Goal: Check status: Check status

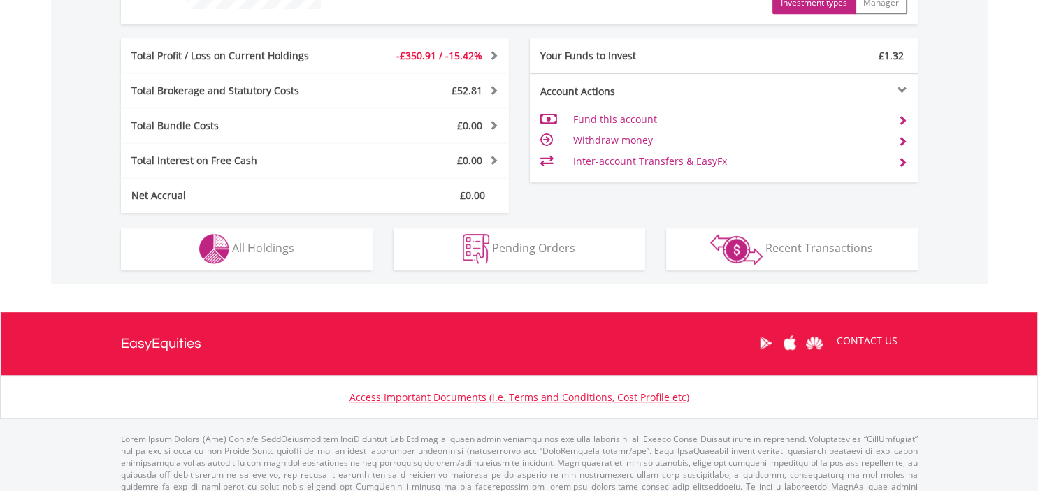
scroll to position [689, 0]
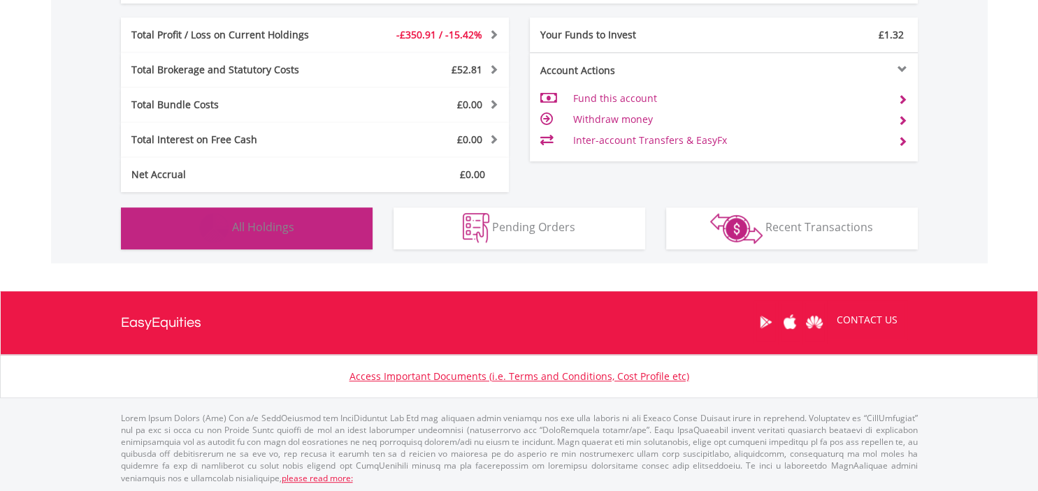
click at [238, 231] on span "All Holdings" at bounding box center [263, 226] width 62 height 15
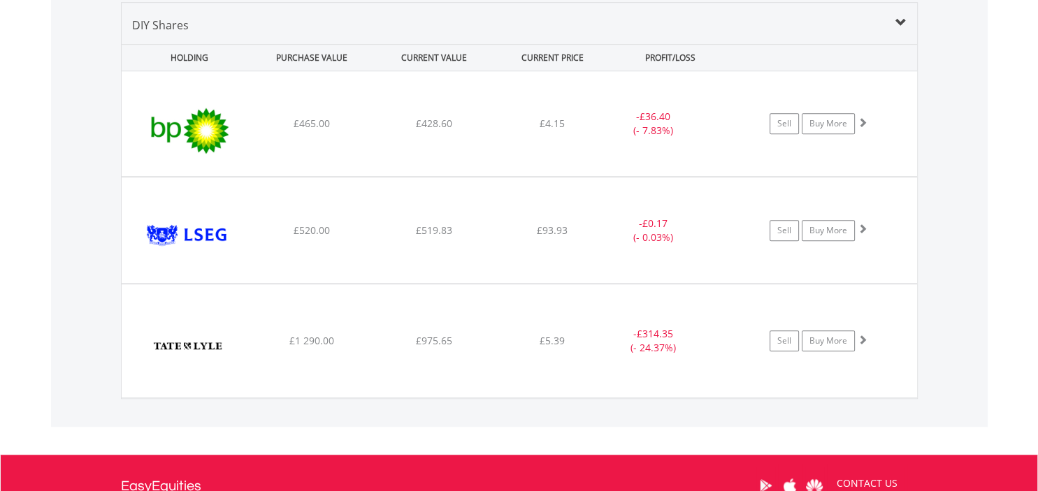
scroll to position [0, 0]
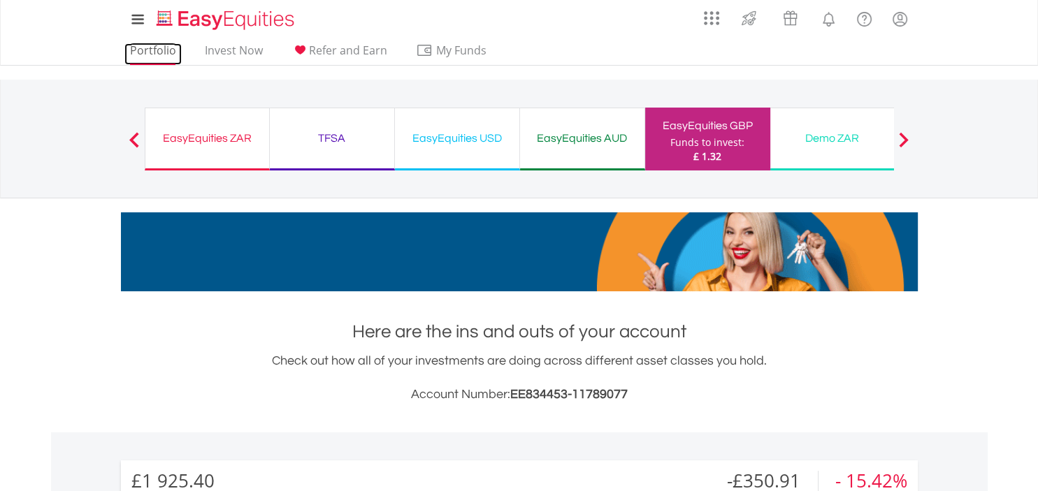
click at [166, 52] on link "Portfolio" at bounding box center [152, 54] width 57 height 22
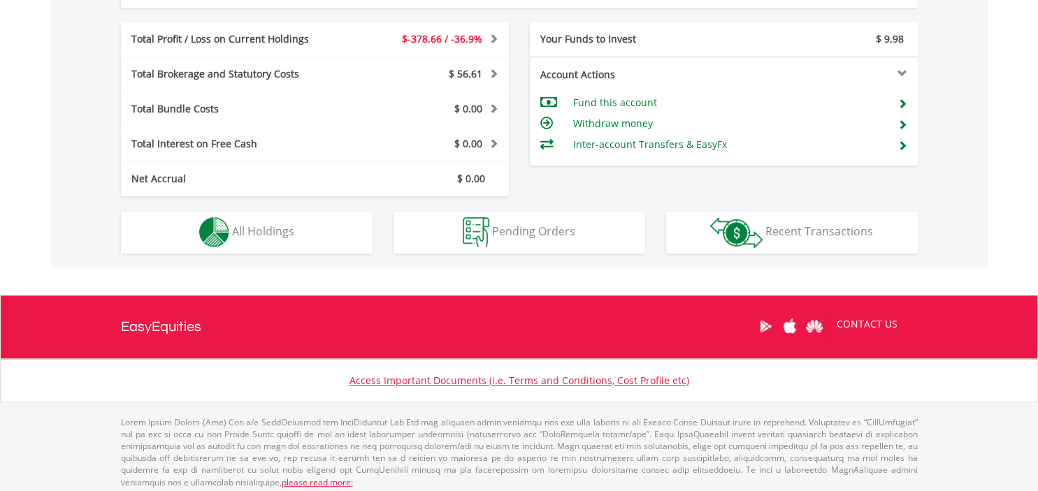
scroll to position [134, 266]
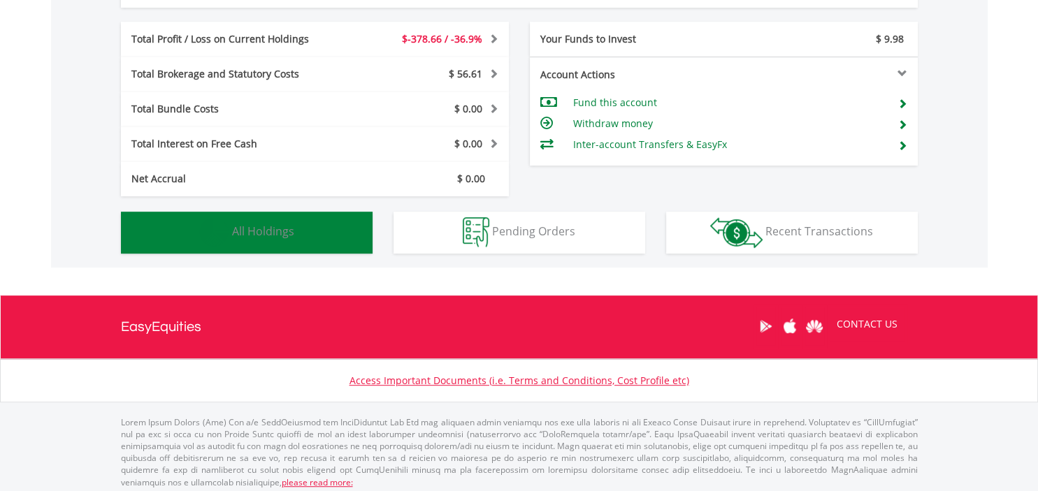
click at [274, 233] on span "All Holdings" at bounding box center [263, 231] width 62 height 15
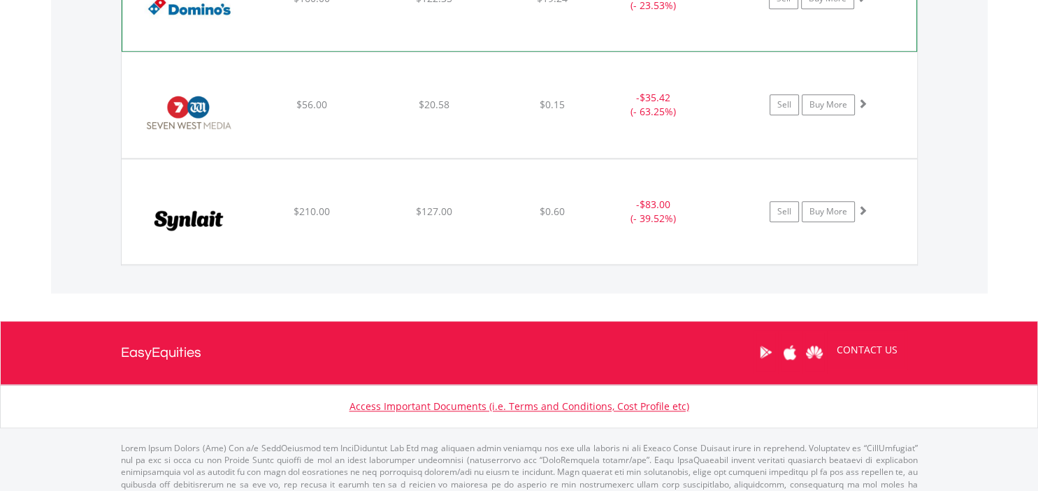
scroll to position [979, 0]
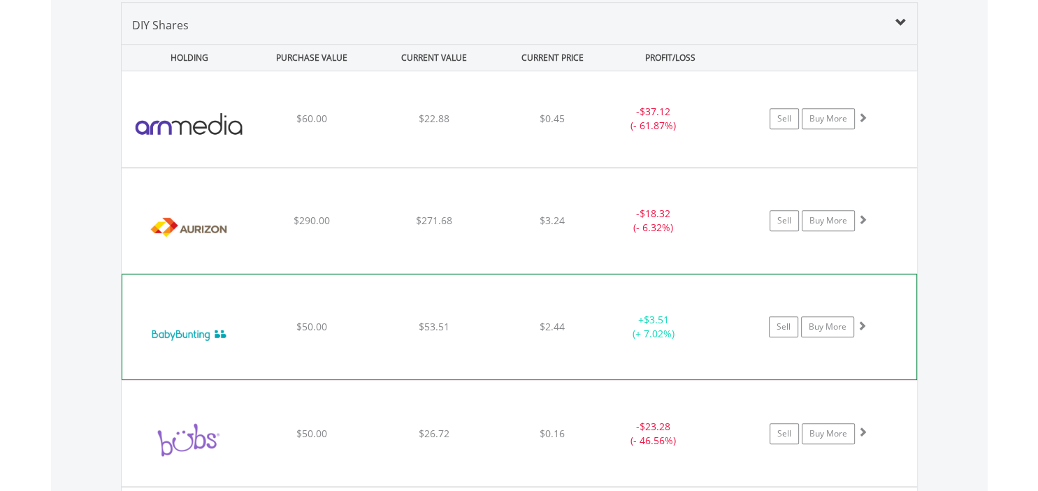
click at [242, 325] on img at bounding box center [189, 334] width 120 height 84
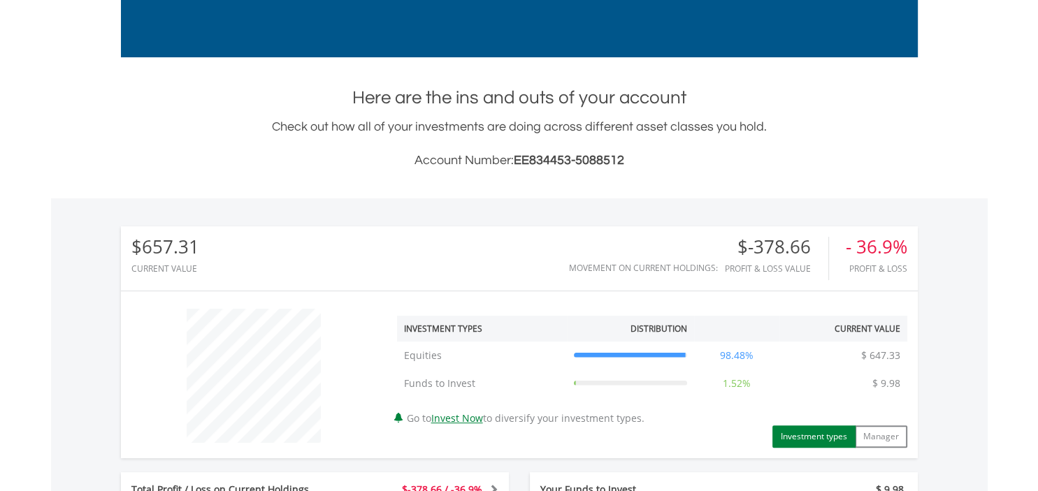
scroll to position [0, 0]
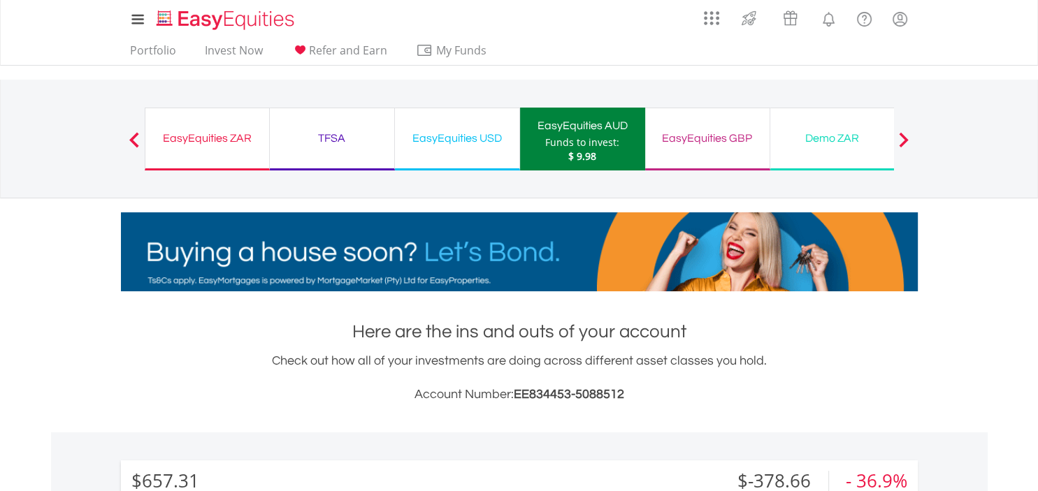
click at [720, 136] on div "EasyEquities GBP" at bounding box center [708, 139] width 108 height 20
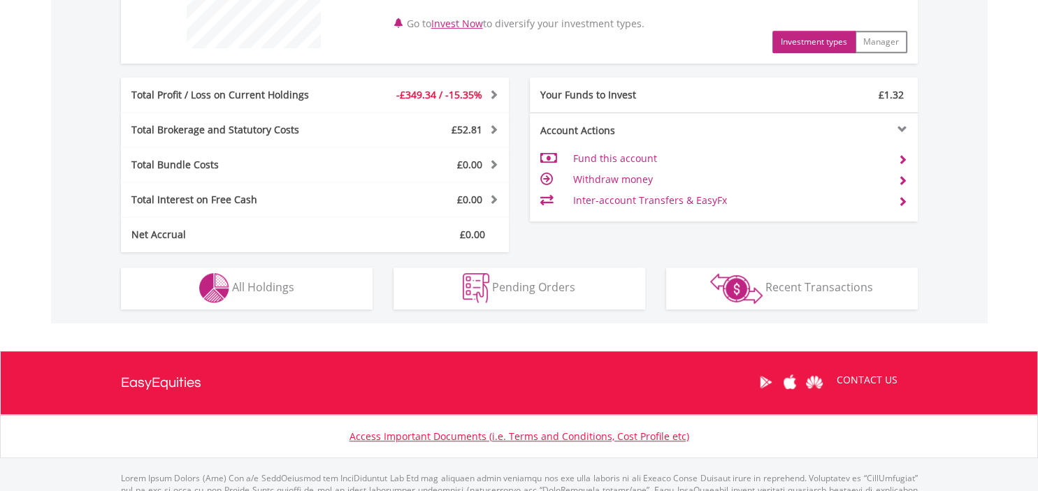
scroll to position [689, 0]
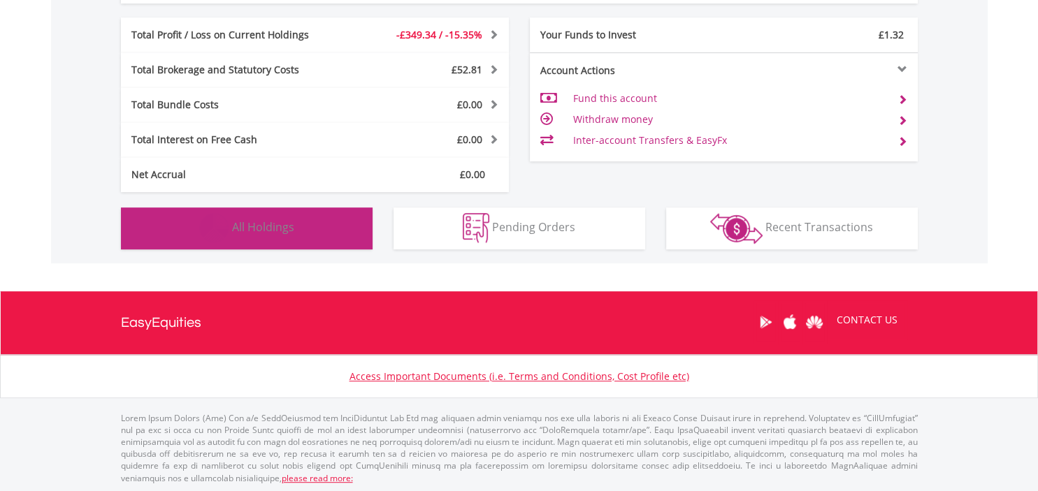
click at [282, 227] on span "All Holdings" at bounding box center [263, 226] width 62 height 15
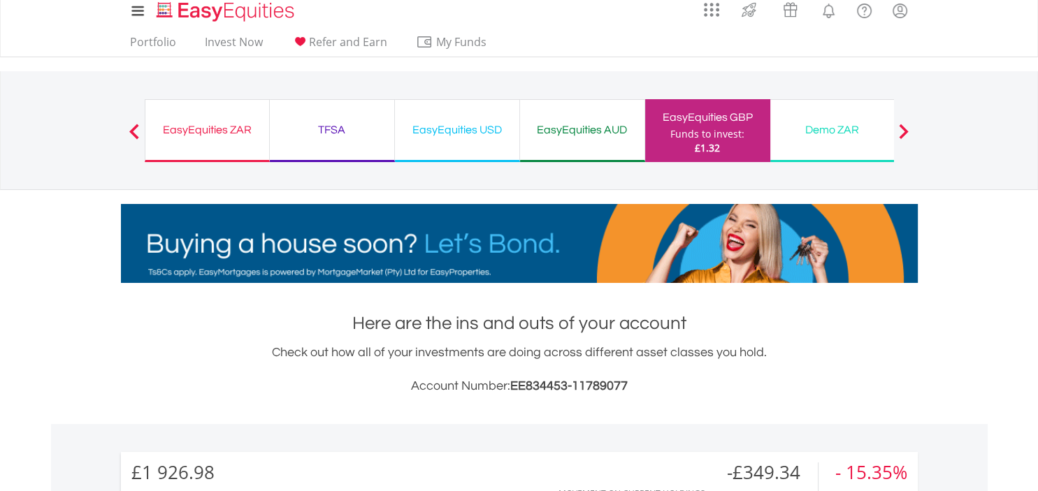
scroll to position [0, 0]
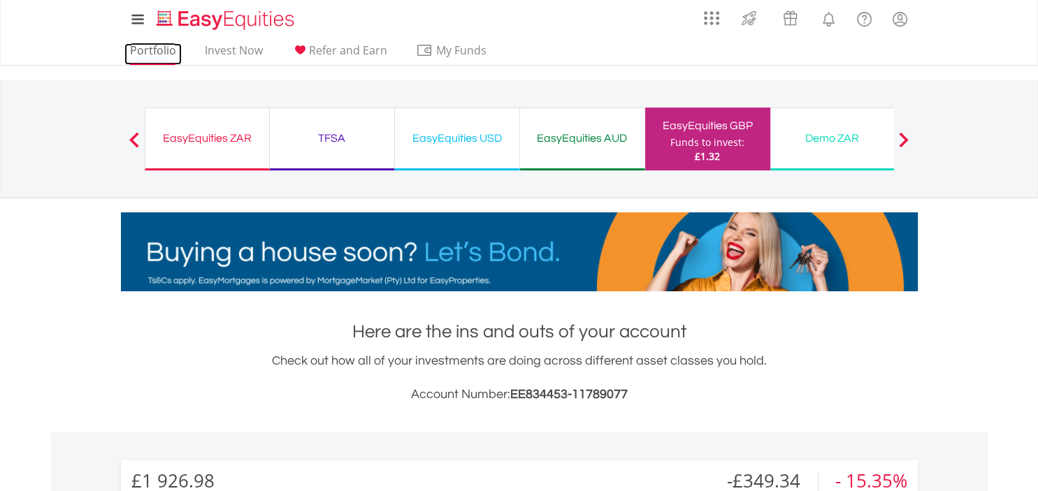
click at [168, 48] on link "Portfolio" at bounding box center [152, 54] width 57 height 22
